Goal: Task Accomplishment & Management: Use online tool/utility

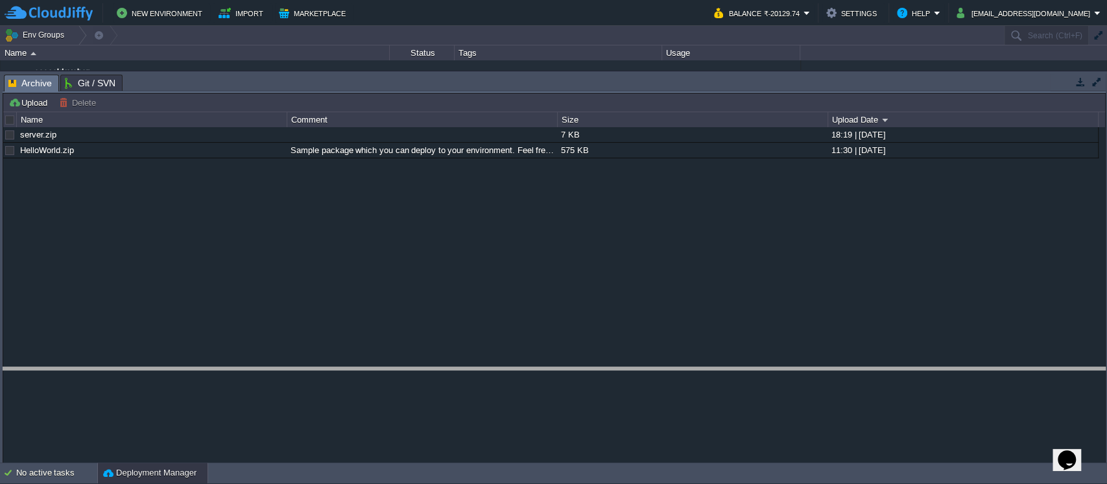
drag, startPoint x: 984, startPoint y: 78, endPoint x: 928, endPoint y: 380, distance: 306.8
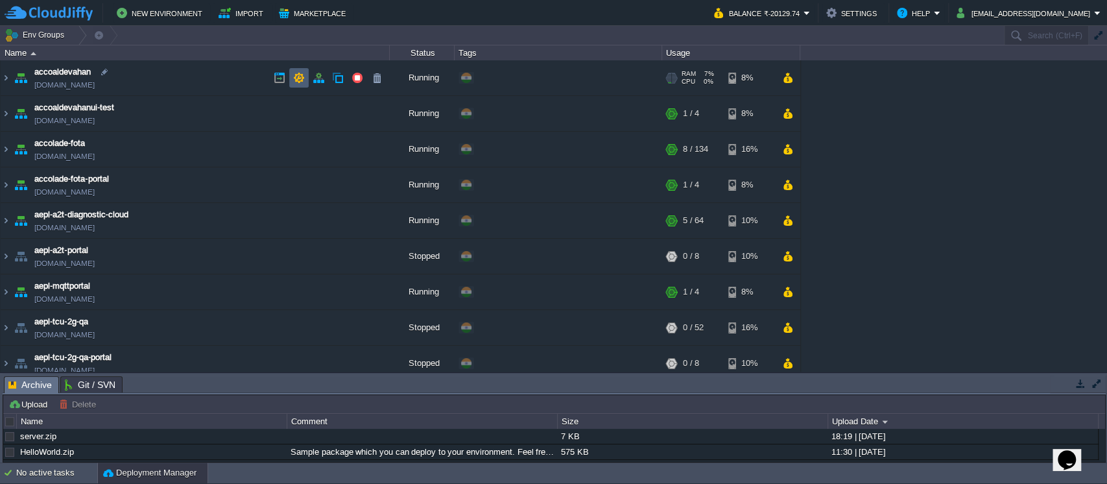
click at [8, 77] on img at bounding box center [6, 77] width 10 height 35
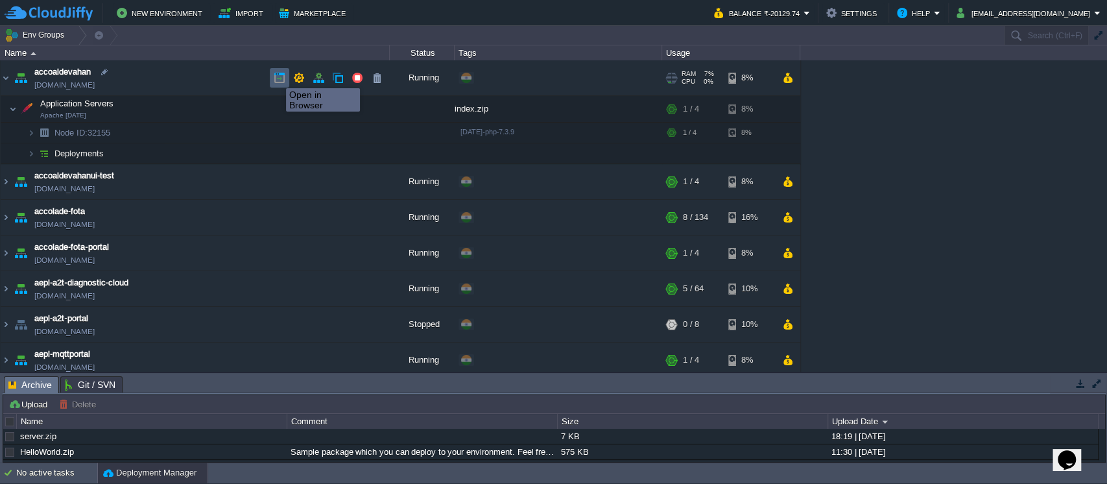
click at [277, 77] on button "button" at bounding box center [280, 78] width 12 height 12
click at [8, 80] on img at bounding box center [6, 77] width 10 height 35
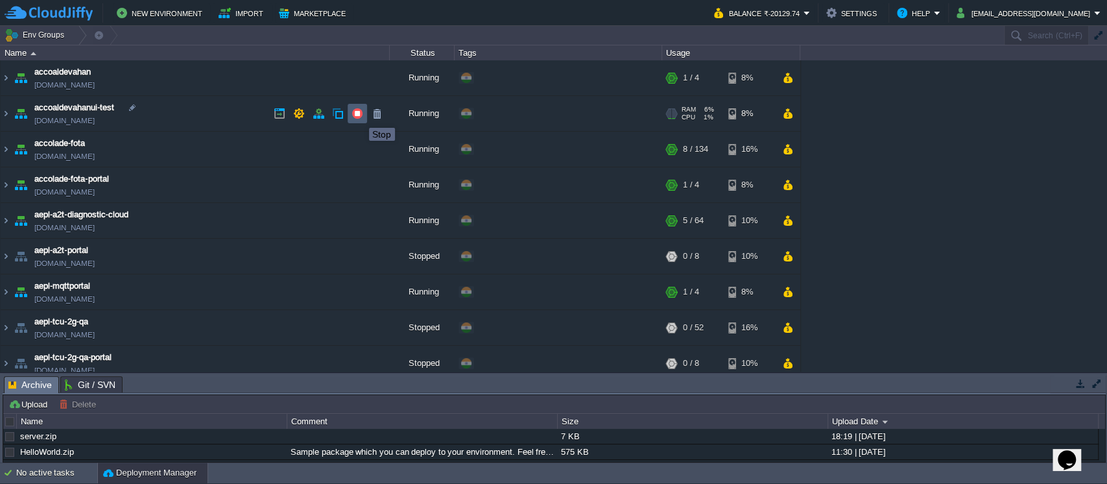
click at [359, 116] on button "button" at bounding box center [358, 114] width 12 height 12
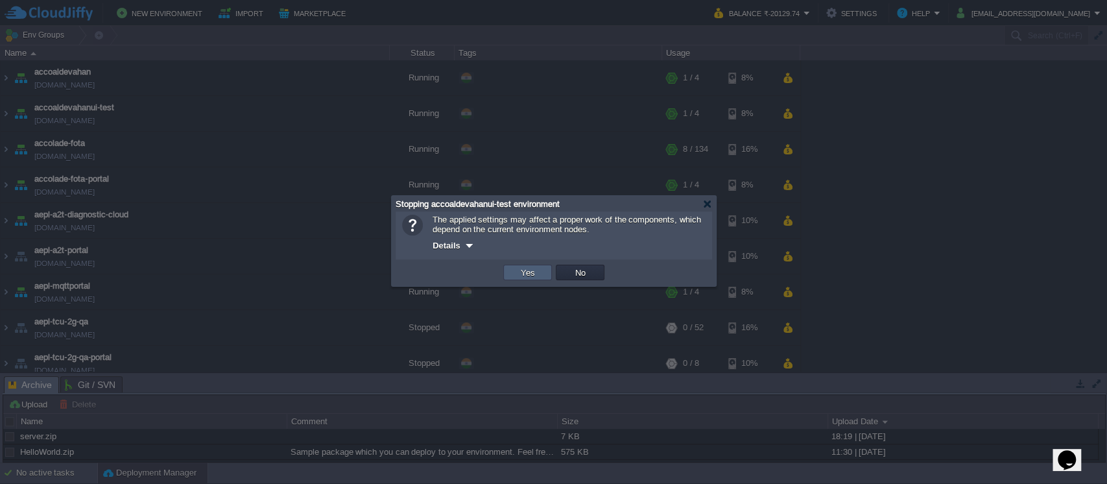
click at [532, 272] on button "Yes" at bounding box center [528, 273] width 22 height 12
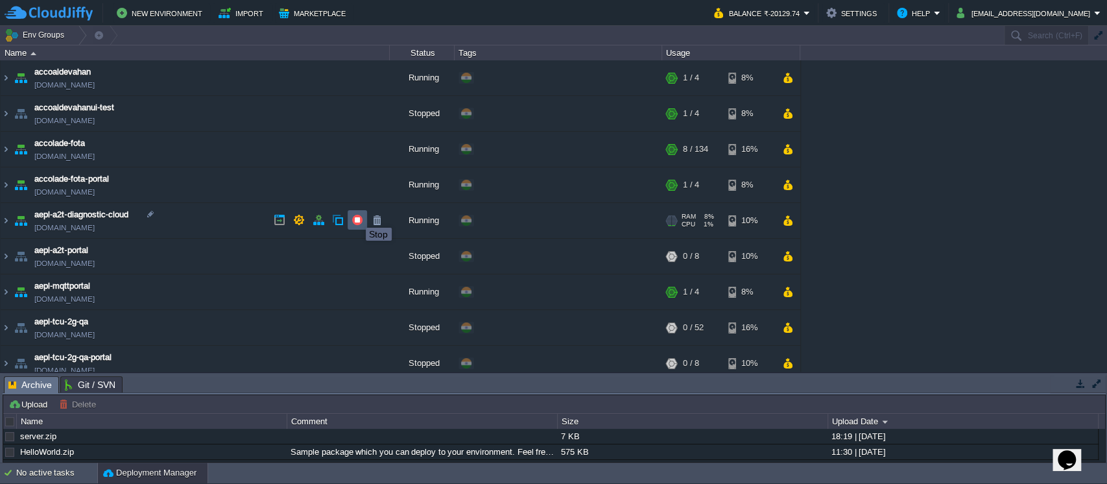
click at [357, 216] on button "button" at bounding box center [358, 220] width 12 height 12
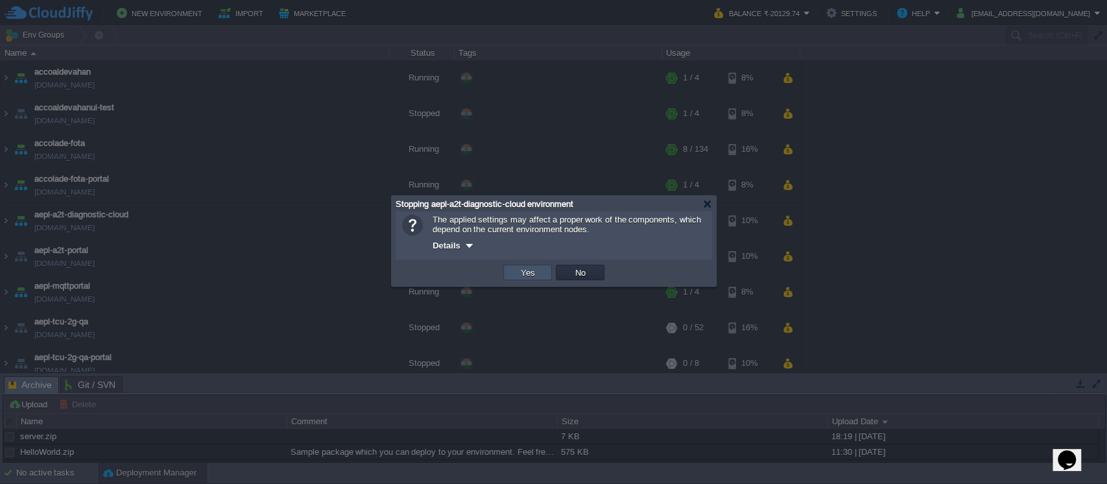
click at [531, 274] on button "Yes" at bounding box center [528, 273] width 22 height 12
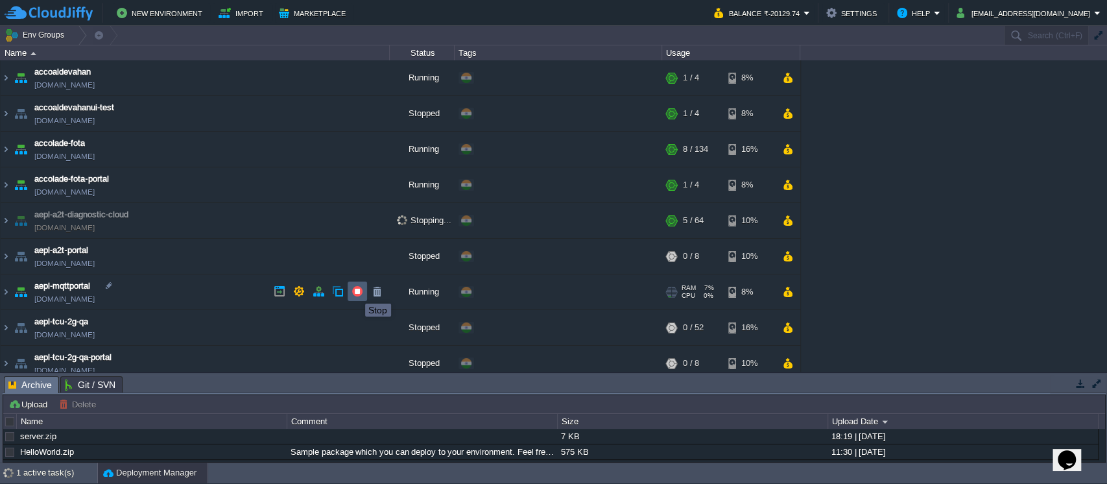
click at [355, 292] on button "button" at bounding box center [358, 291] width 12 height 12
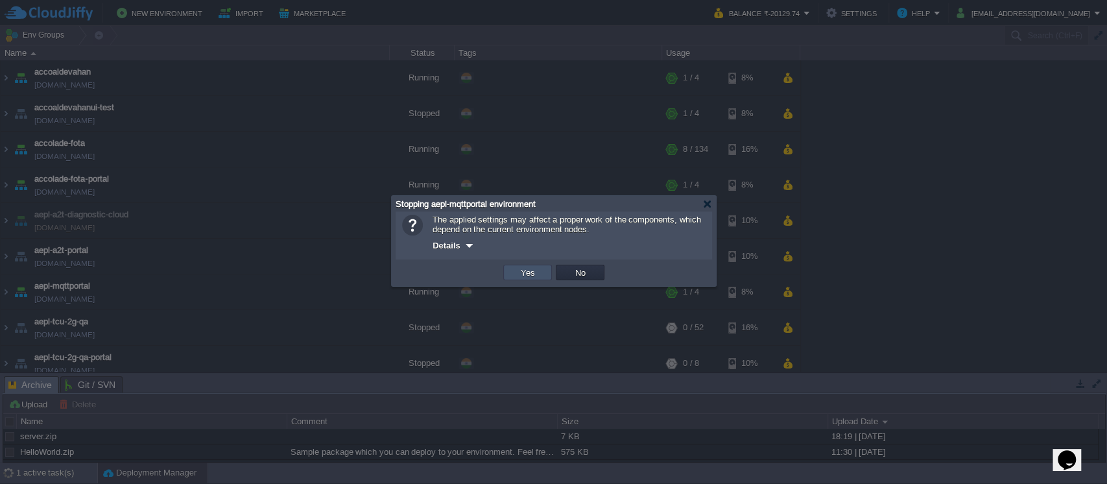
click at [518, 276] on button "Yes" at bounding box center [528, 273] width 22 height 12
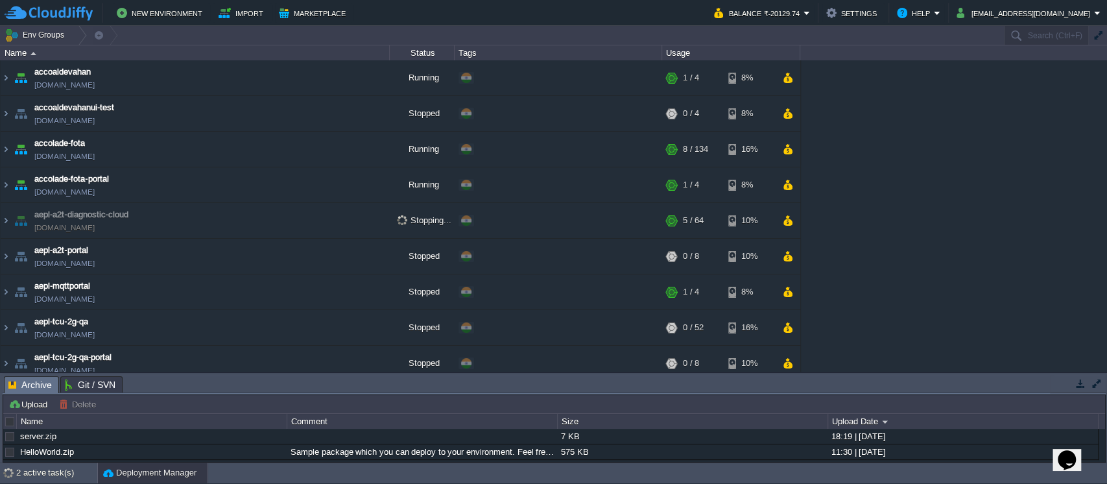
click at [431, 52] on div "Status" at bounding box center [422, 52] width 64 height 15
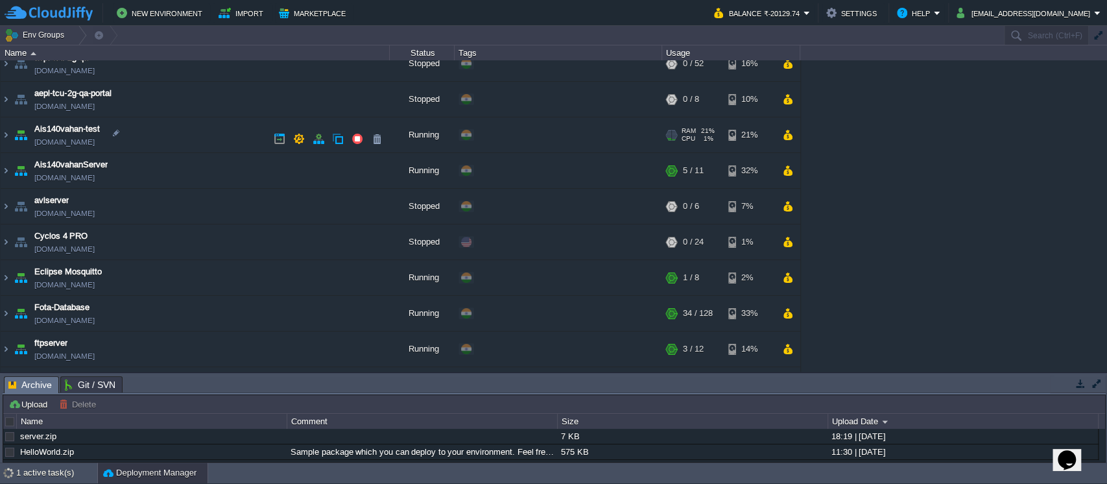
scroll to position [173, 0]
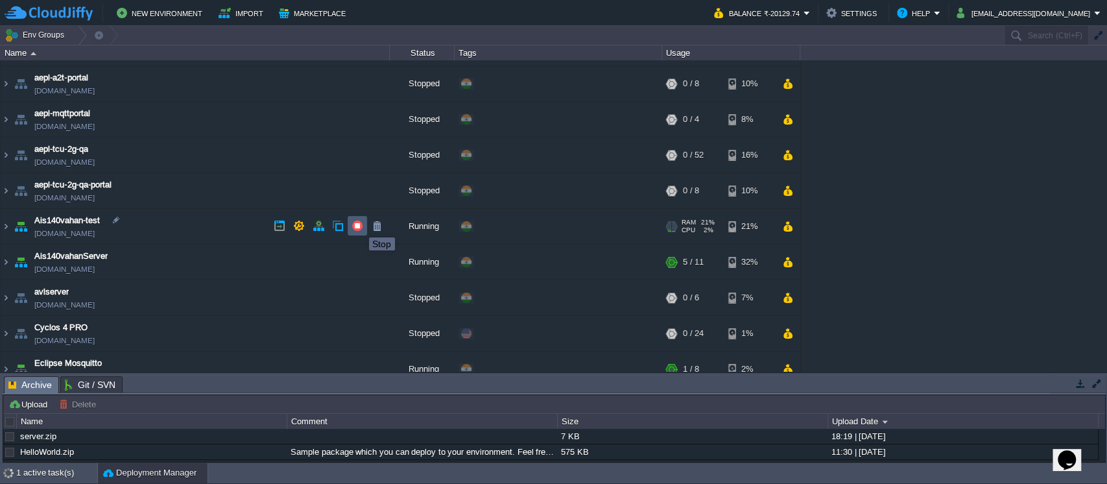
click at [360, 226] on button "button" at bounding box center [358, 226] width 12 height 12
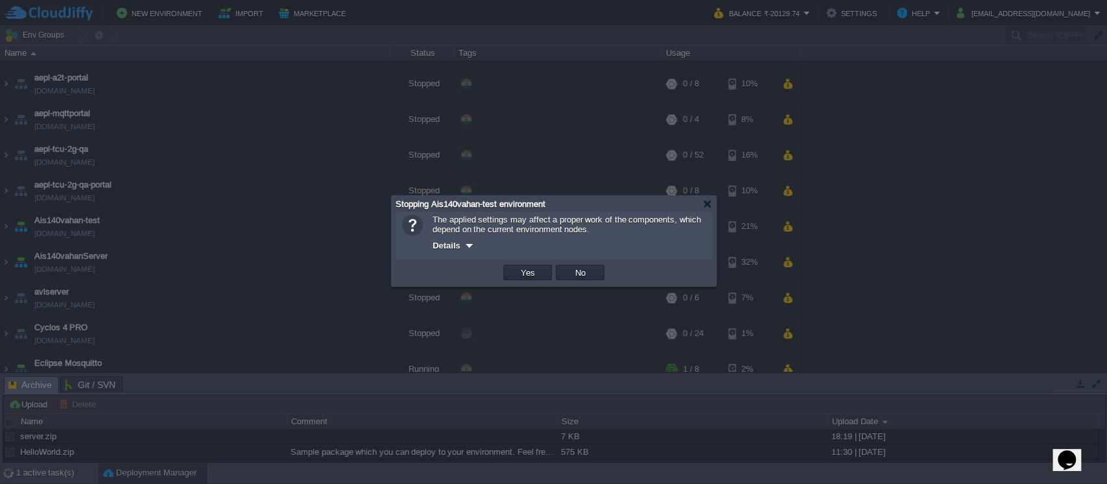
click at [529, 267] on td "Yes" at bounding box center [527, 273] width 49 height 16
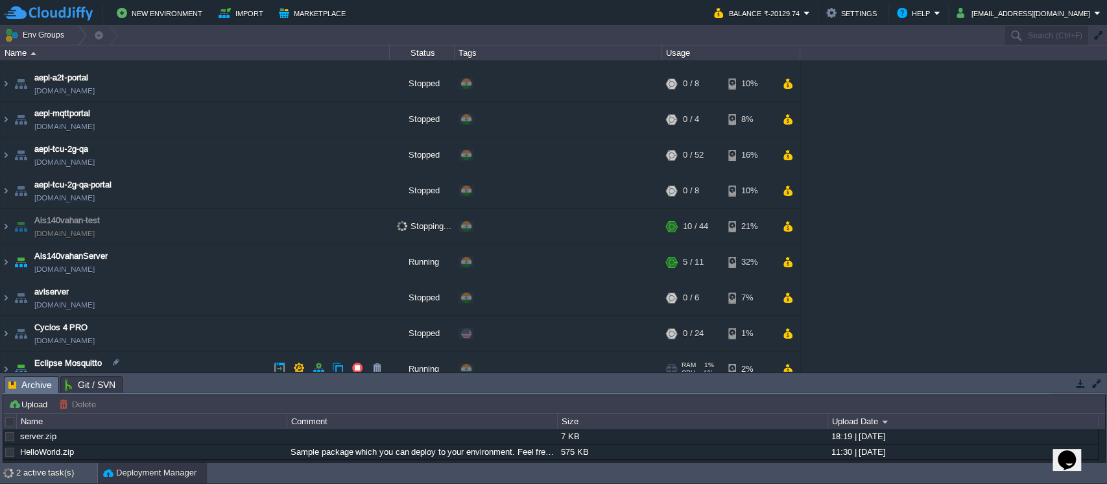
scroll to position [259, 0]
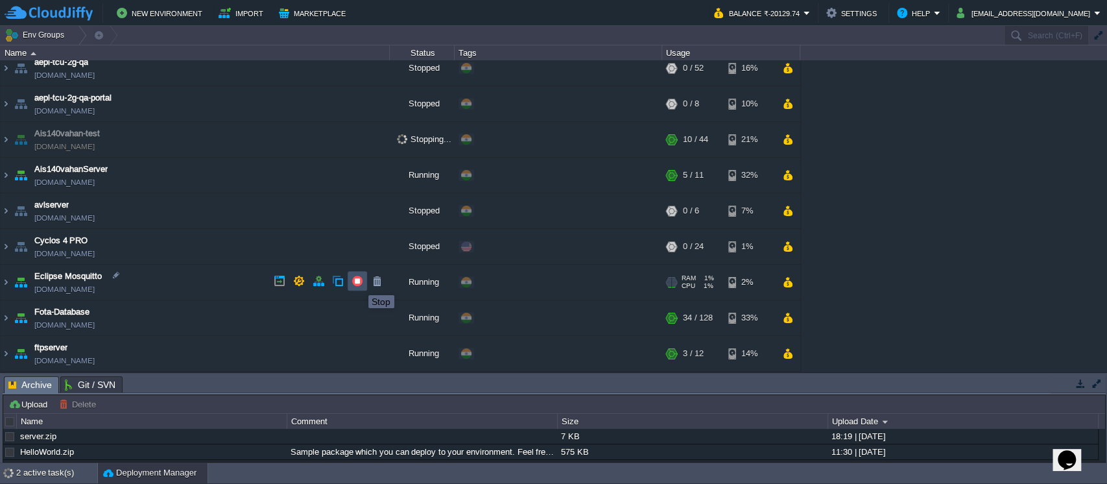
click at [359, 283] on button "button" at bounding box center [358, 281] width 12 height 12
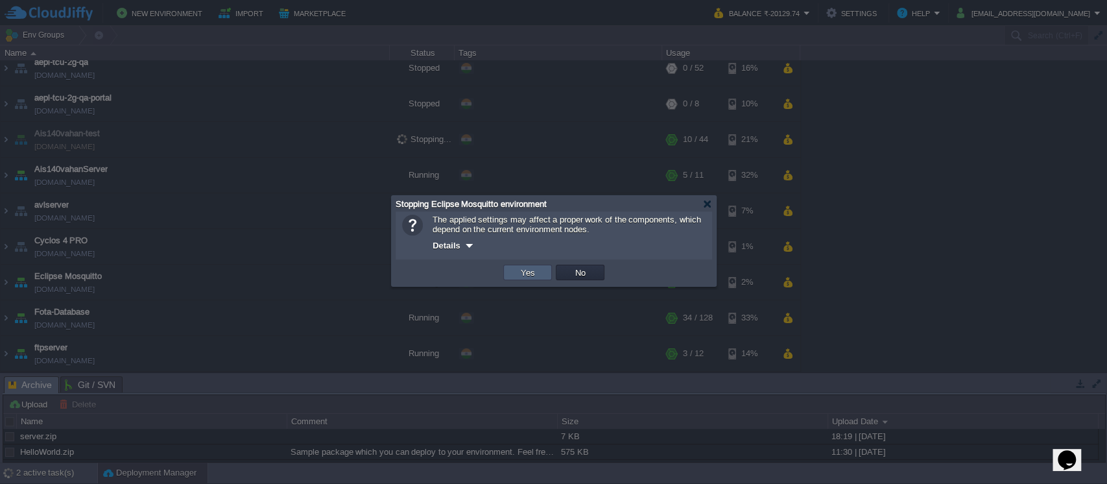
click at [521, 272] on button "Yes" at bounding box center [528, 273] width 22 height 12
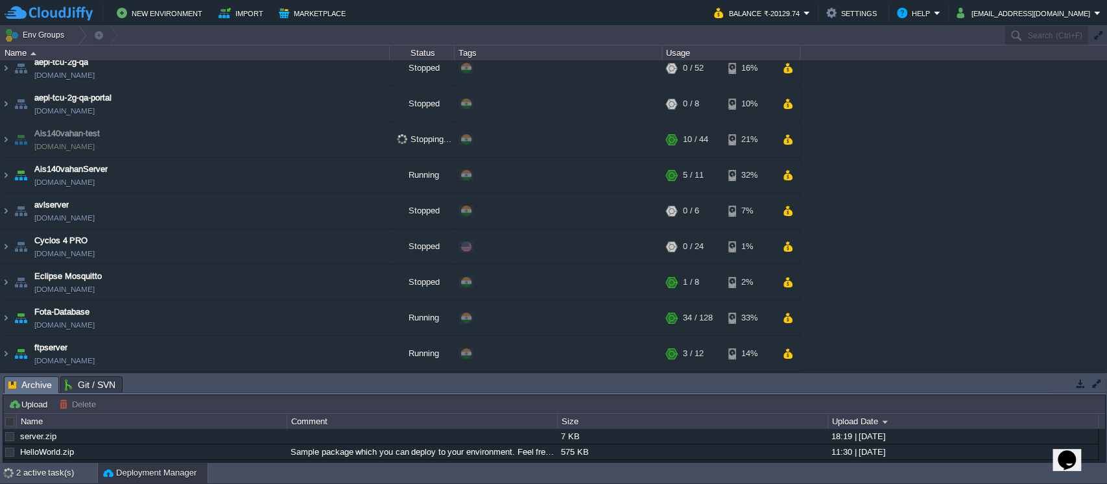
scroll to position [346, 0]
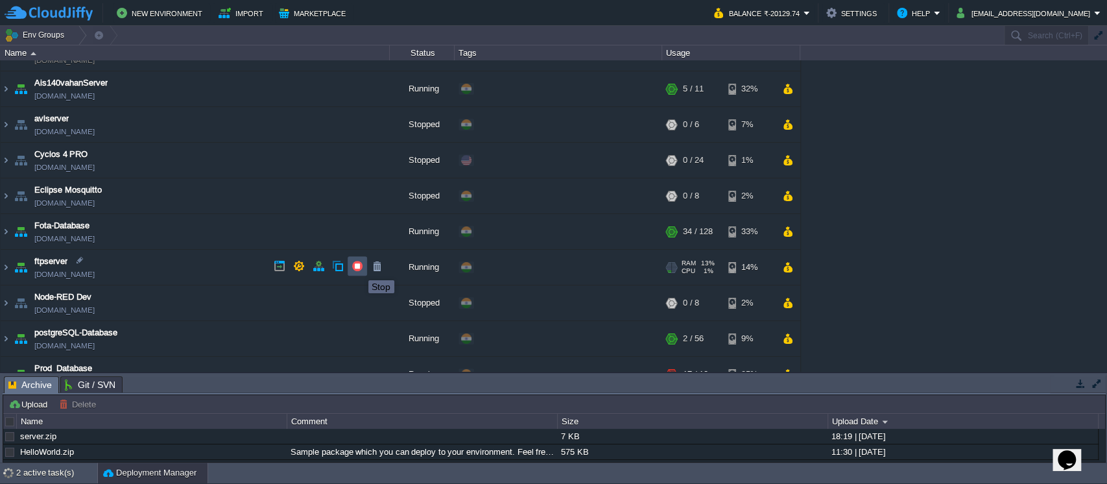
click at [359, 269] on button "button" at bounding box center [358, 266] width 12 height 12
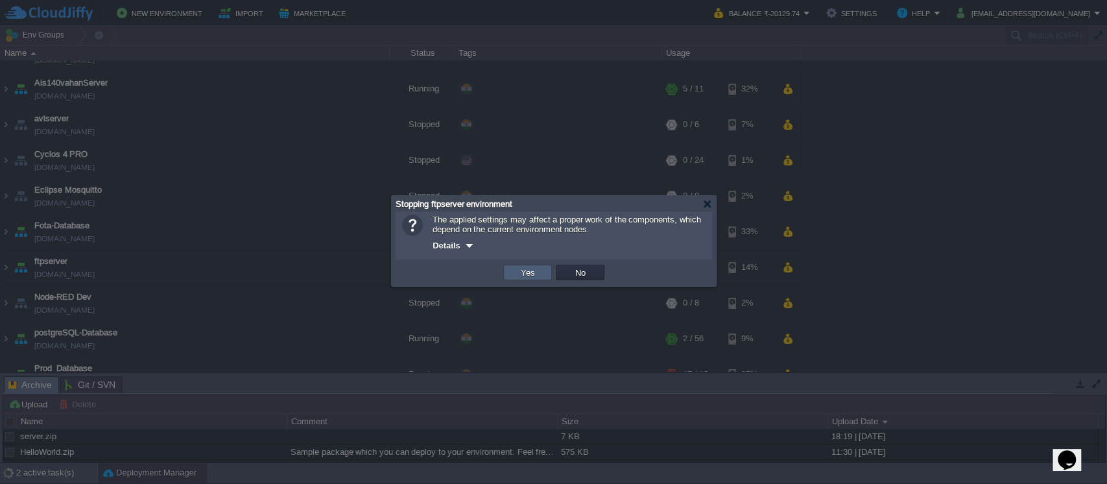
click at [513, 271] on td "Yes" at bounding box center [527, 273] width 49 height 16
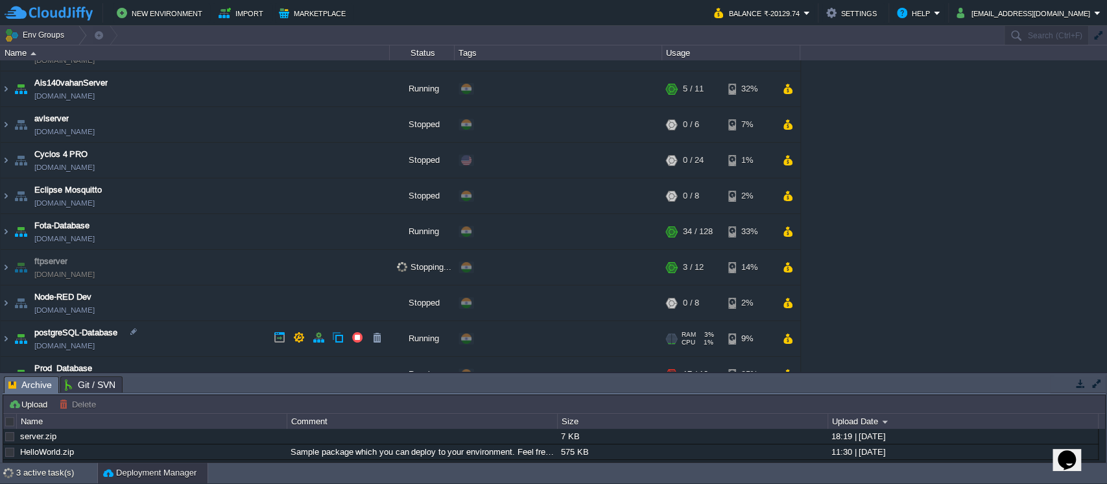
scroll to position [432, 0]
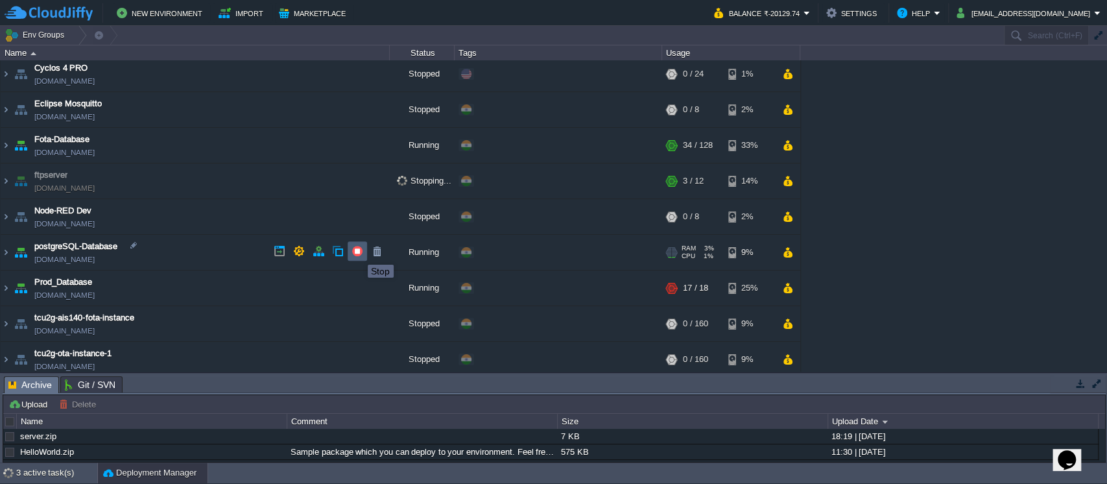
click at [358, 253] on button "button" at bounding box center [358, 251] width 12 height 12
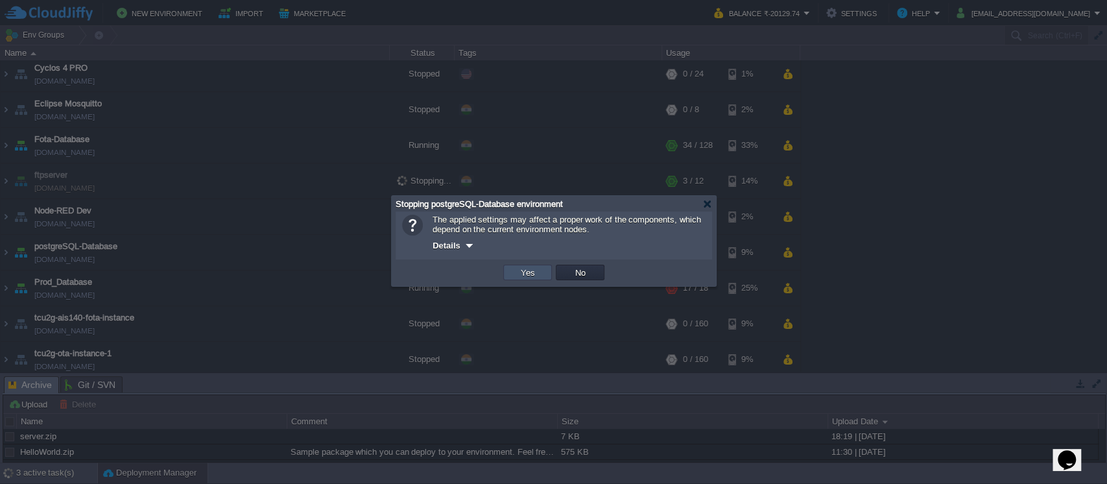
click at [531, 271] on button "Yes" at bounding box center [528, 273] width 22 height 12
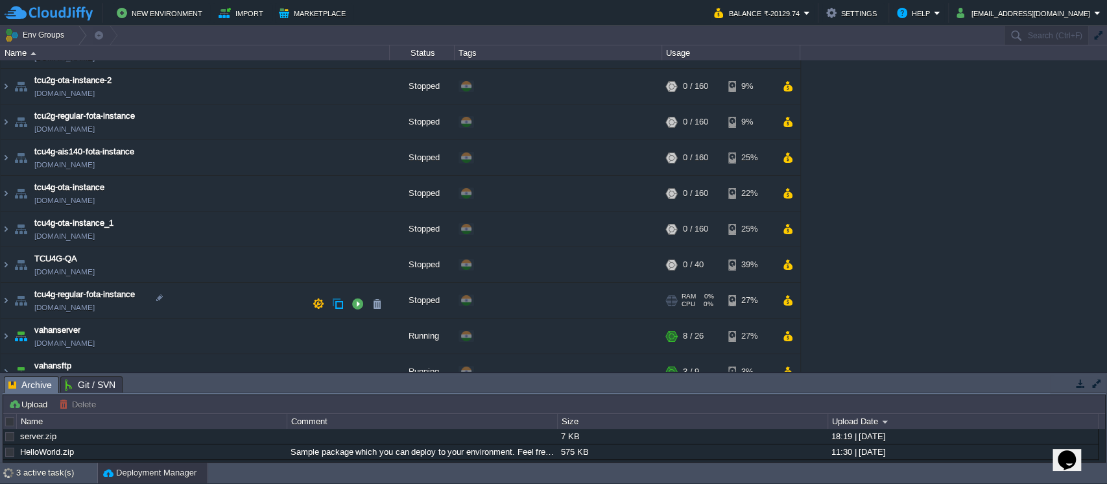
scroll to position [756, 0]
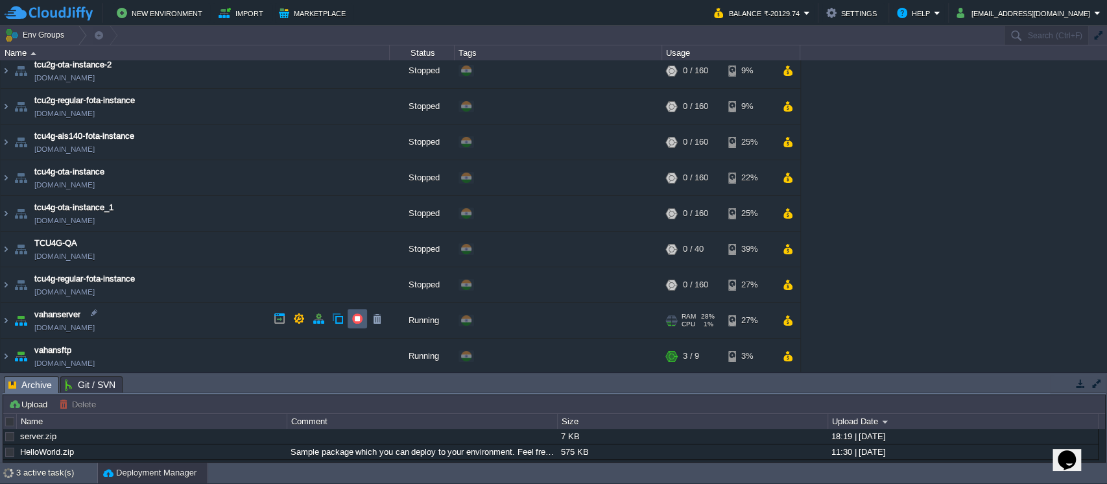
click at [358, 326] on td at bounding box center [357, 318] width 19 height 19
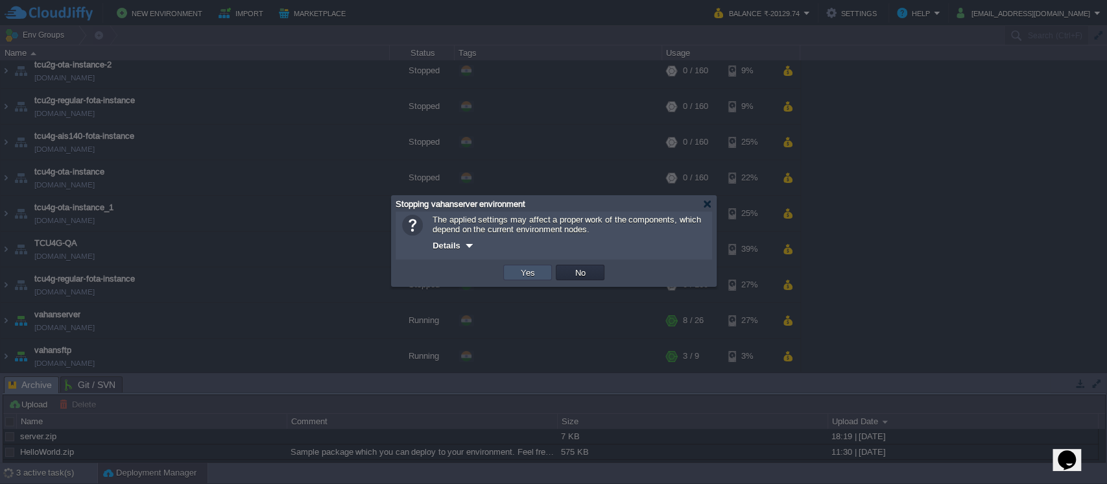
click at [527, 272] on button "Yes" at bounding box center [528, 273] width 22 height 12
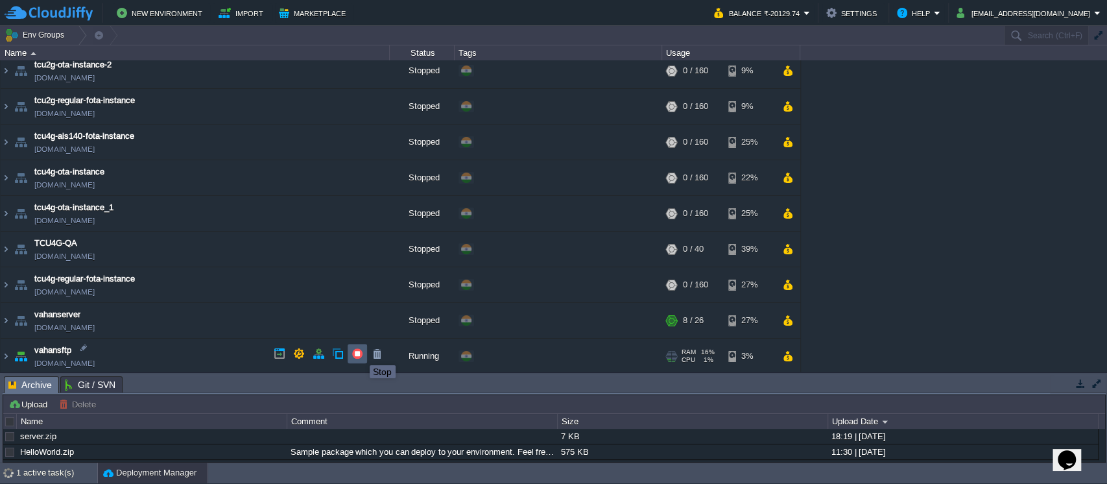
click at [359, 353] on button "button" at bounding box center [358, 354] width 12 height 12
click at [0, 0] on div at bounding box center [0, 0] width 0 height 0
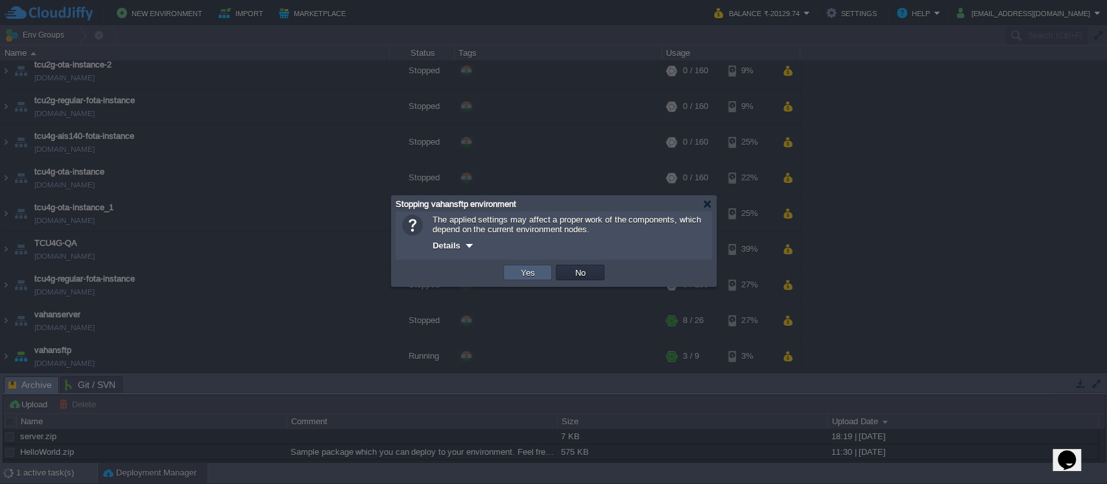
click at [530, 280] on td "Yes" at bounding box center [527, 273] width 49 height 16
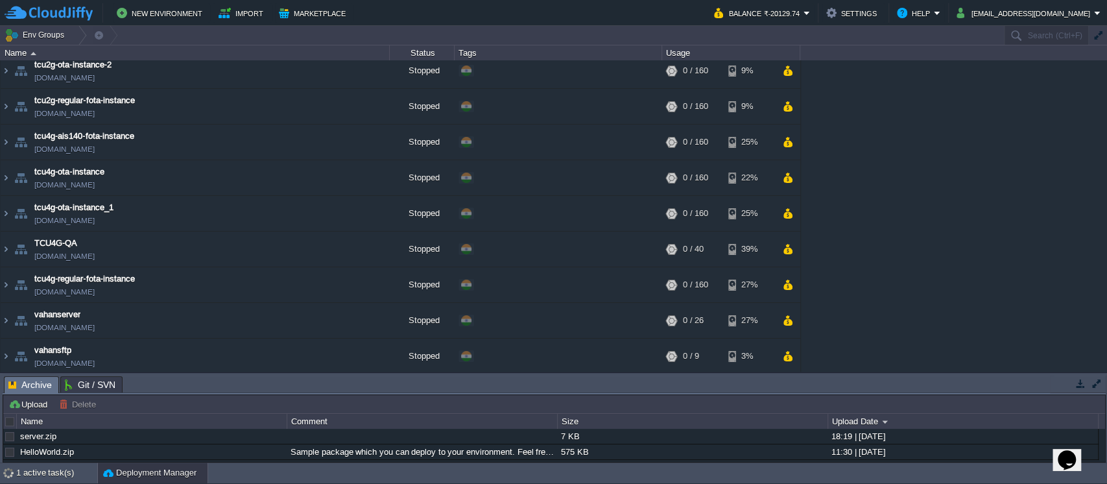
scroll to position [0, 0]
